Goal: Check status: Check status

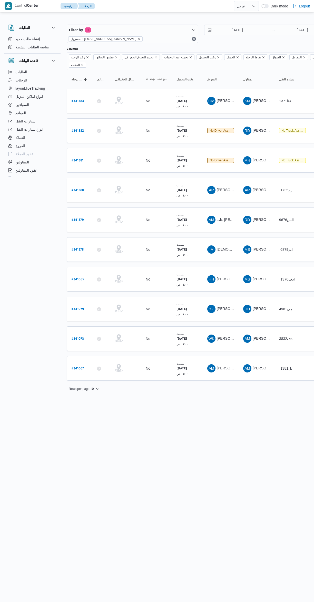
select select "ar"
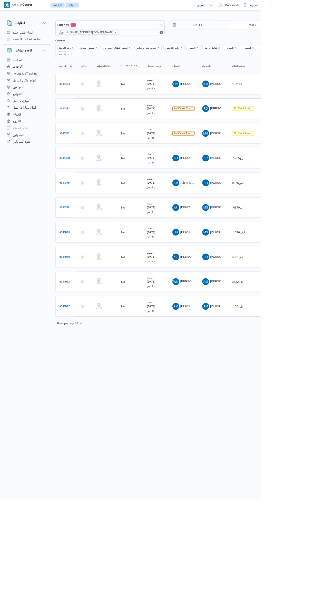
click at [304, 30] on input "[DATE]" at bounding box center [302, 30] width 51 height 10
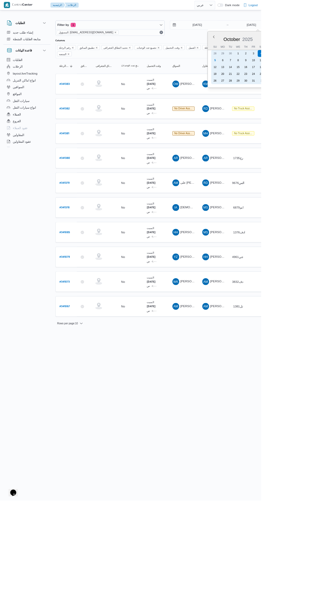
click at [258, 72] on div "5" at bounding box center [258, 72] width 8 height 8
type input "[DATE]"
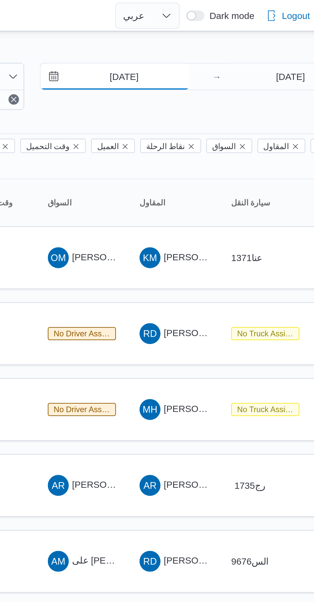
click at [242, 32] on input "[DATE]" at bounding box center [233, 30] width 58 height 10
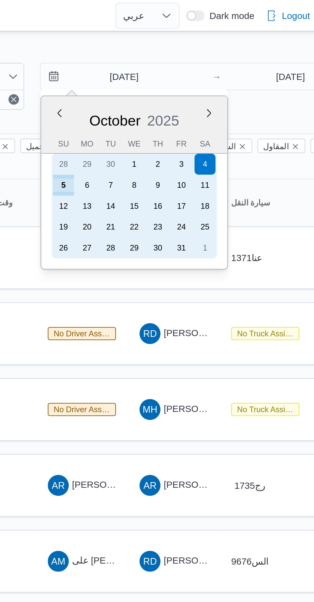
click at [213, 73] on div "5" at bounding box center [213, 72] width 8 height 8
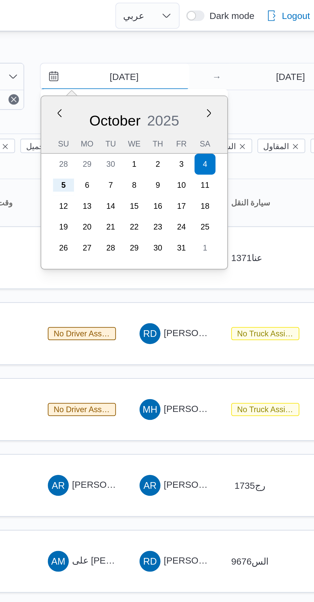
type input "[DATE]"
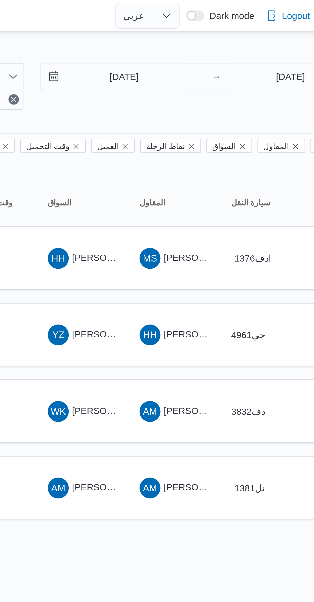
click at [220, 16] on div at bounding box center [221, 20] width 308 height 8
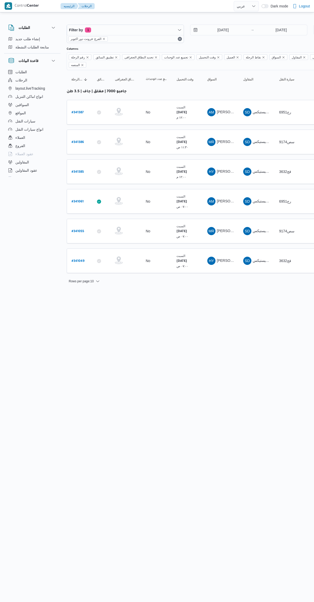
select select "ar"
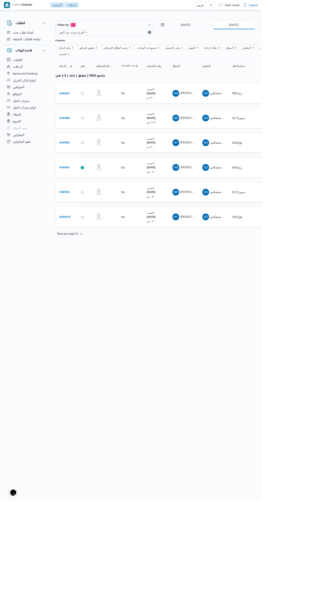
click at [288, 29] on input "[DATE]" at bounding box center [281, 30] width 51 height 10
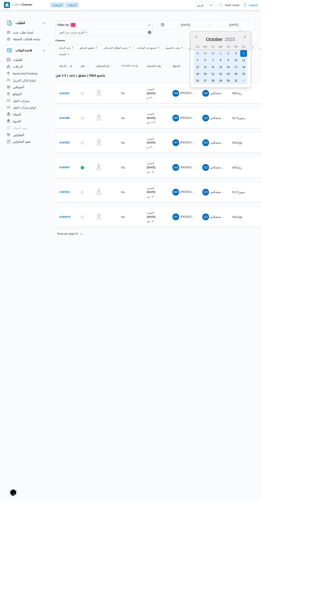
click at [237, 75] on div "5" at bounding box center [237, 72] width 8 height 8
type input "[DATE]"
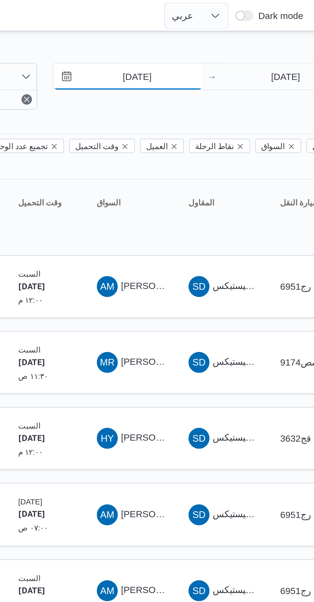
click at [231, 31] on input "[DATE]" at bounding box center [219, 30] width 58 height 10
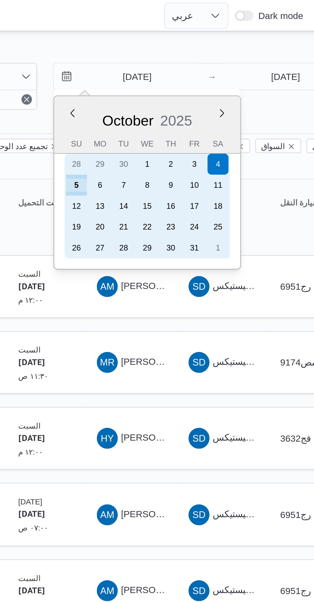
click at [201, 72] on div "5" at bounding box center [199, 72] width 8 height 8
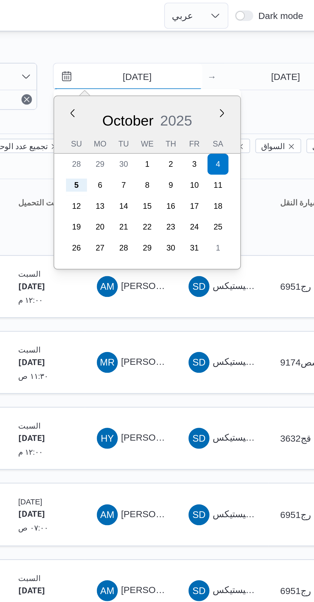
type input "[DATE]"
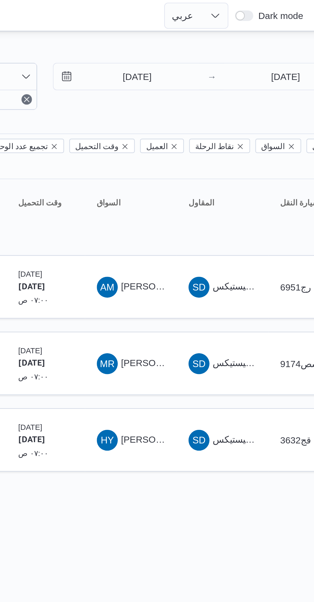
click at [198, 14] on div "Filter by 1 الفرع: فرونت دور اكتوبر [DATE] → [DATE] Group By نوع سيارة النقل Co…" at bounding box center [154, 107] width 314 height 189
